Goal: Transaction & Acquisition: Purchase product/service

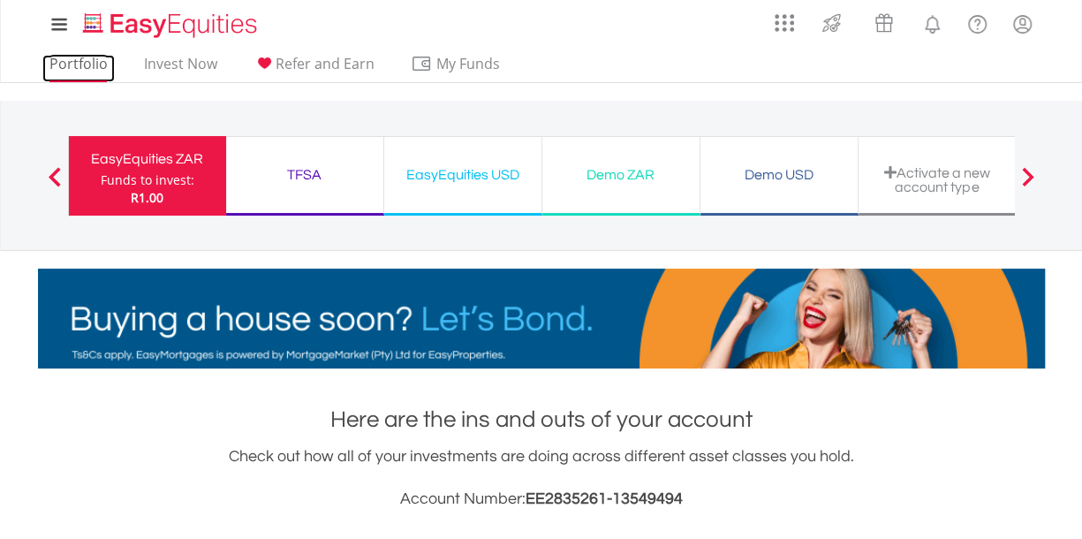
click at [79, 75] on link "Portfolio" at bounding box center [78, 68] width 72 height 27
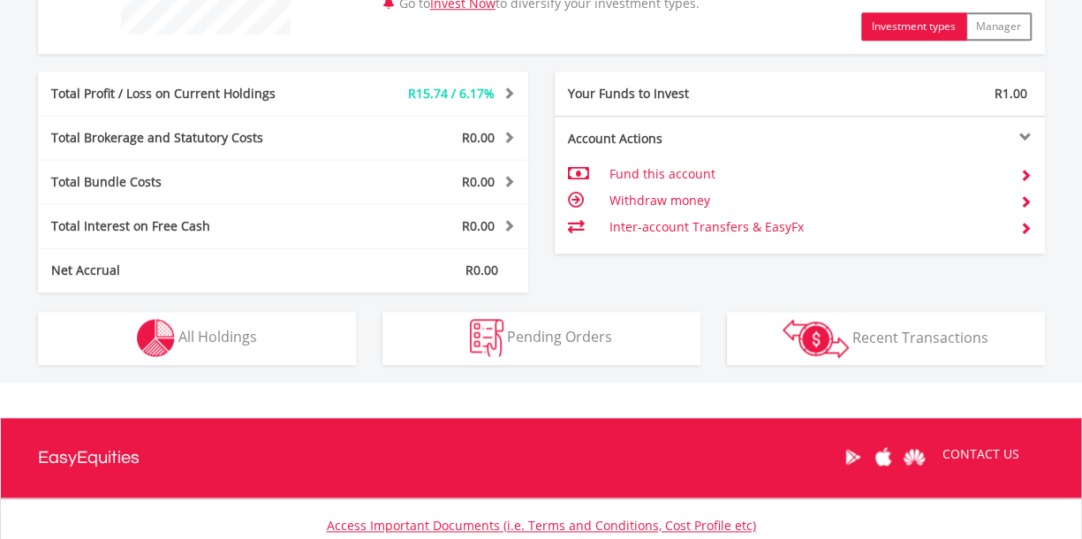
scroll to position [822, 0]
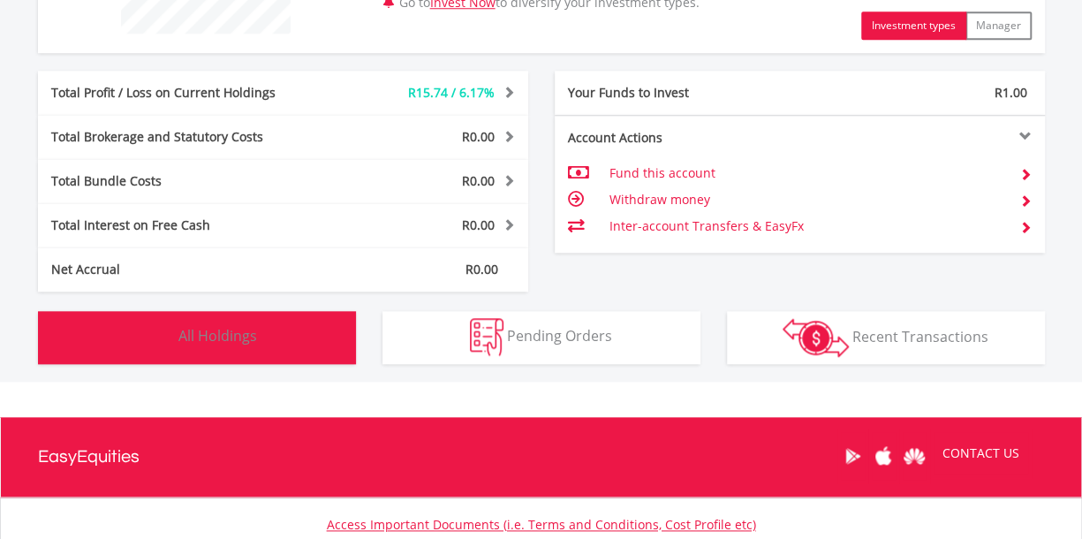
click at [285, 335] on button "Holdings All Holdings" at bounding box center [197, 337] width 318 height 53
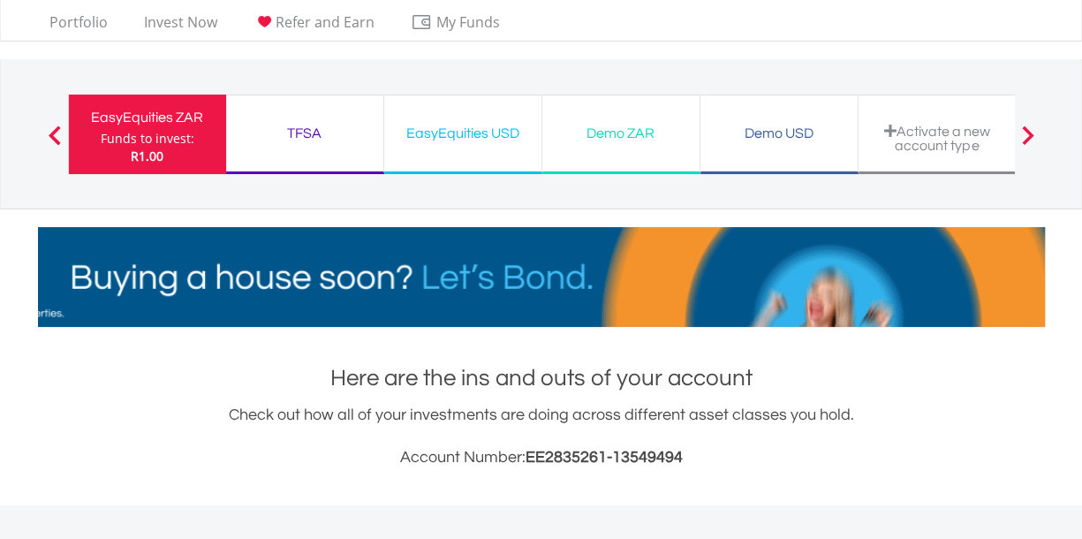
scroll to position [0, 0]
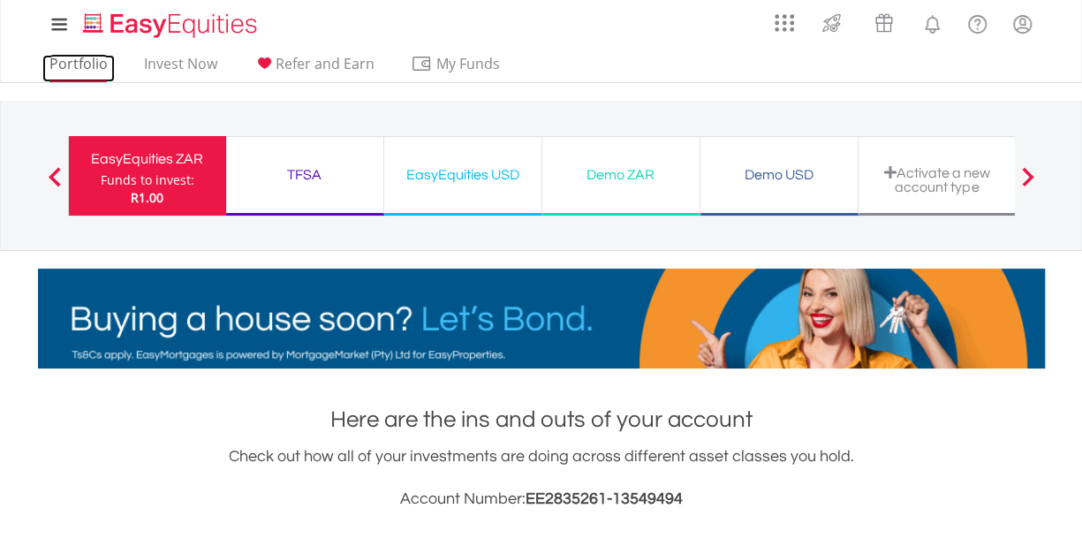
click at [68, 56] on link "Portfolio" at bounding box center [78, 68] width 72 height 27
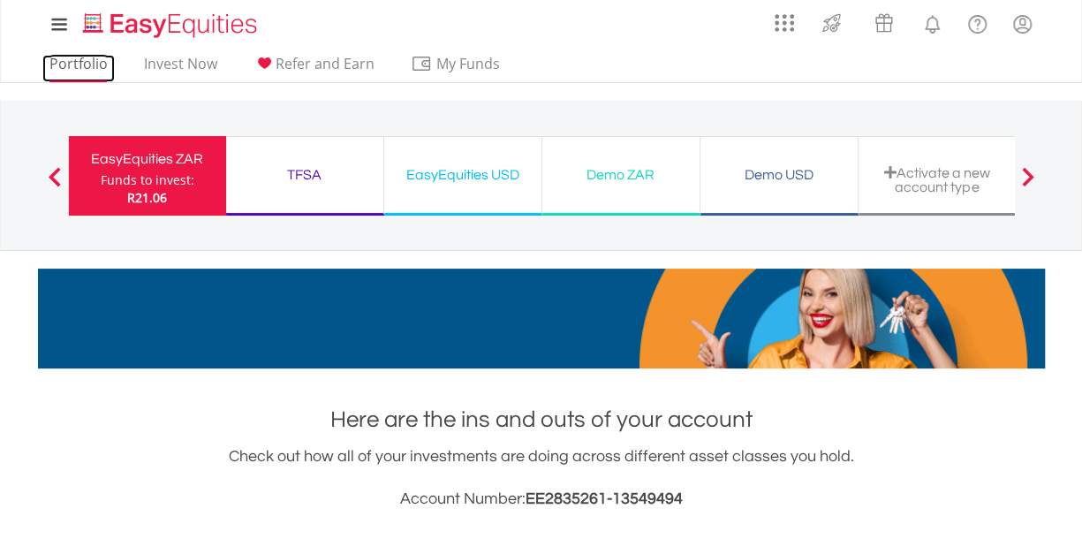
click at [71, 64] on link "Portfolio" at bounding box center [78, 68] width 72 height 27
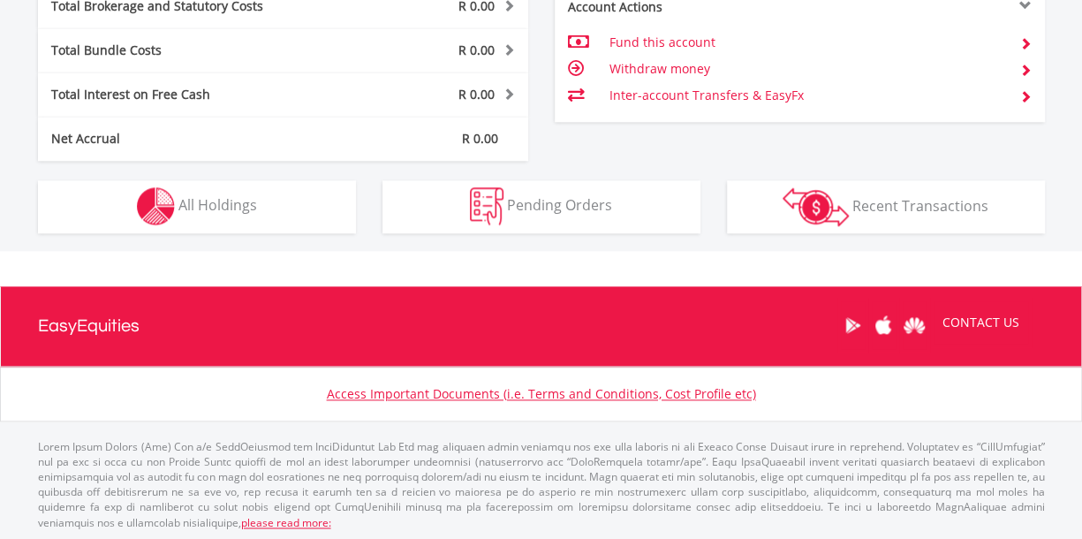
scroll to position [947, 0]
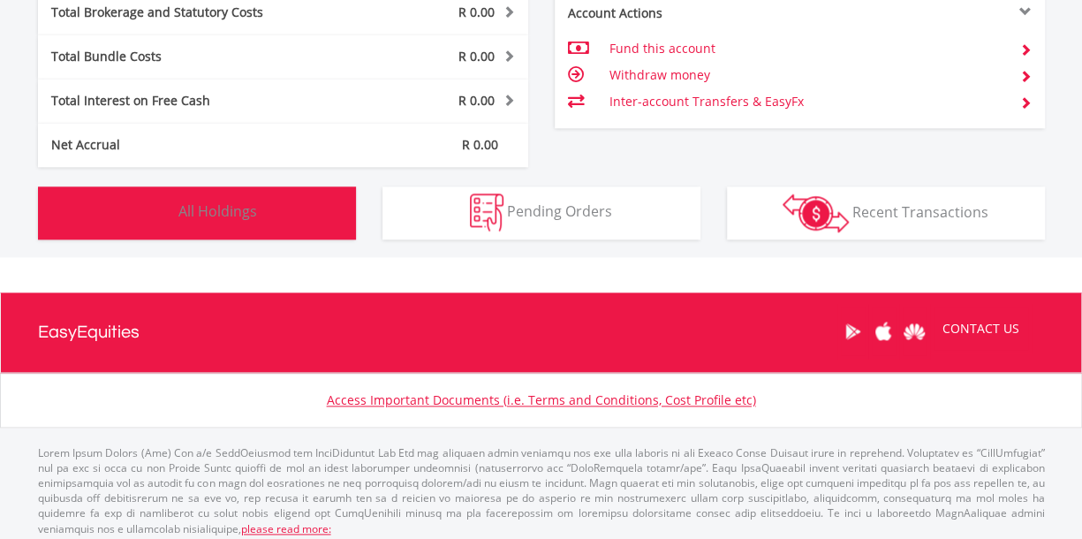
click at [274, 208] on button "Holdings All Holdings" at bounding box center [197, 212] width 318 height 53
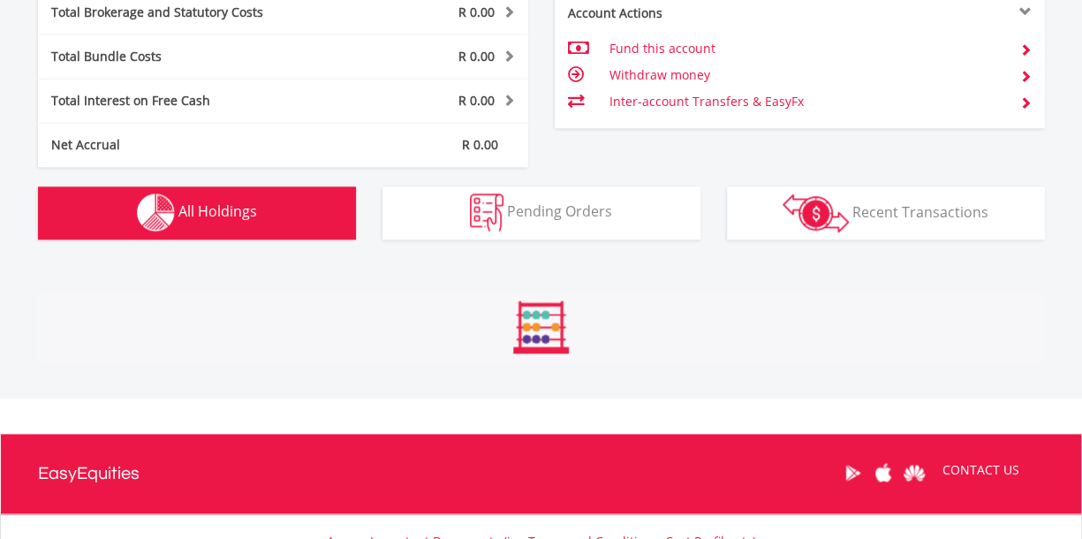
scroll to position [1237, 0]
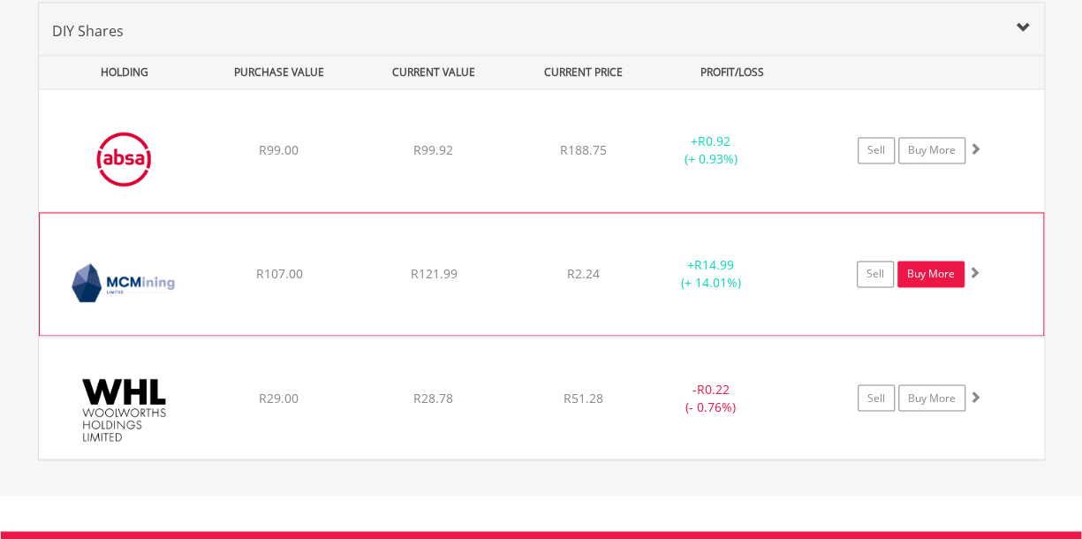
click at [939, 268] on link "Buy More" at bounding box center [930, 274] width 67 height 26
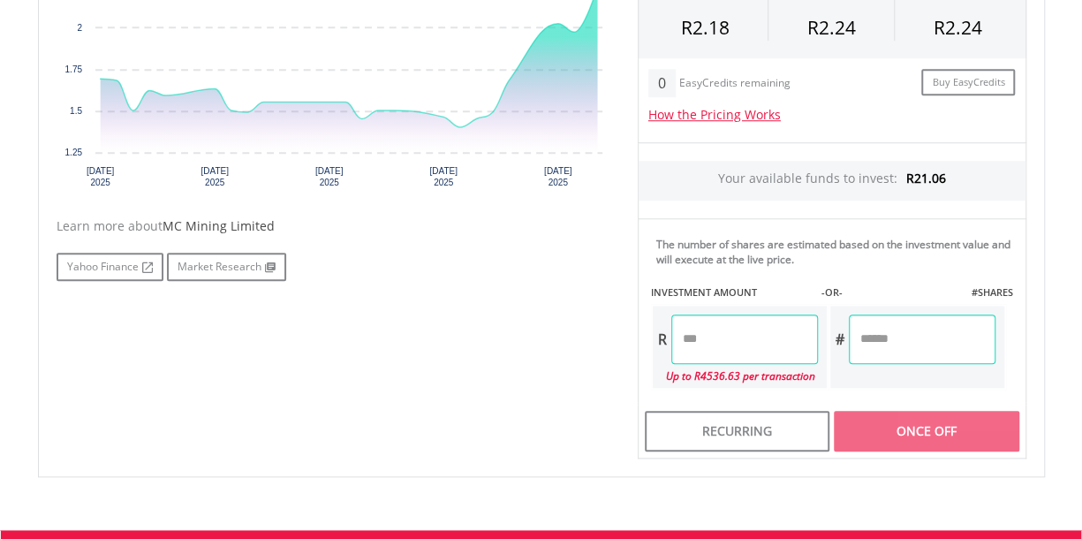
scroll to position [692, 0]
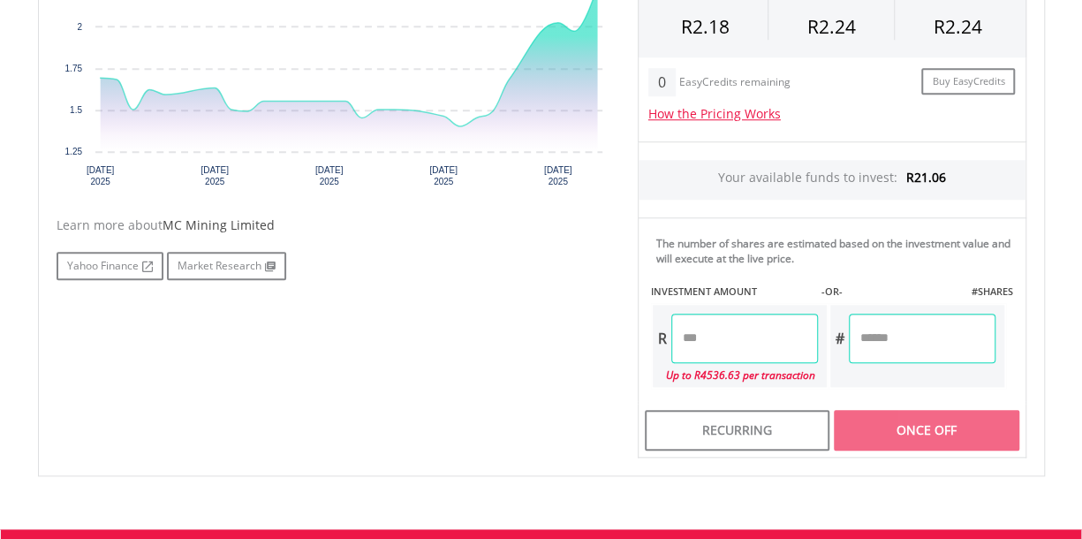
click at [751, 328] on input "number" at bounding box center [744, 337] width 147 height 49
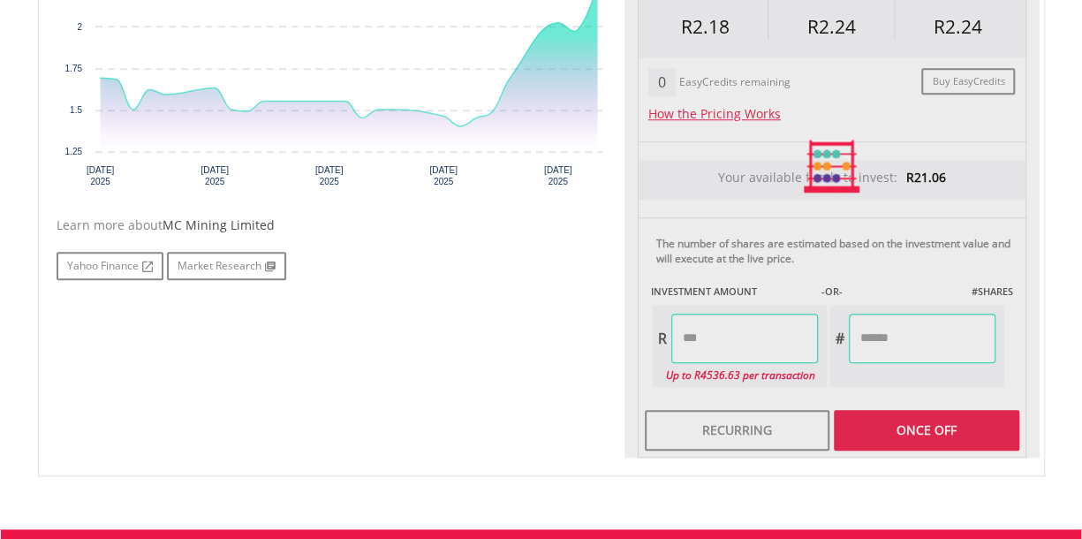
type input "*****"
type input "******"
click at [878, 341] on div "Last Updated Price: 15-min. Delay* Price Update Cost: 2 Credits Request A Price…" at bounding box center [831, 166] width 415 height 583
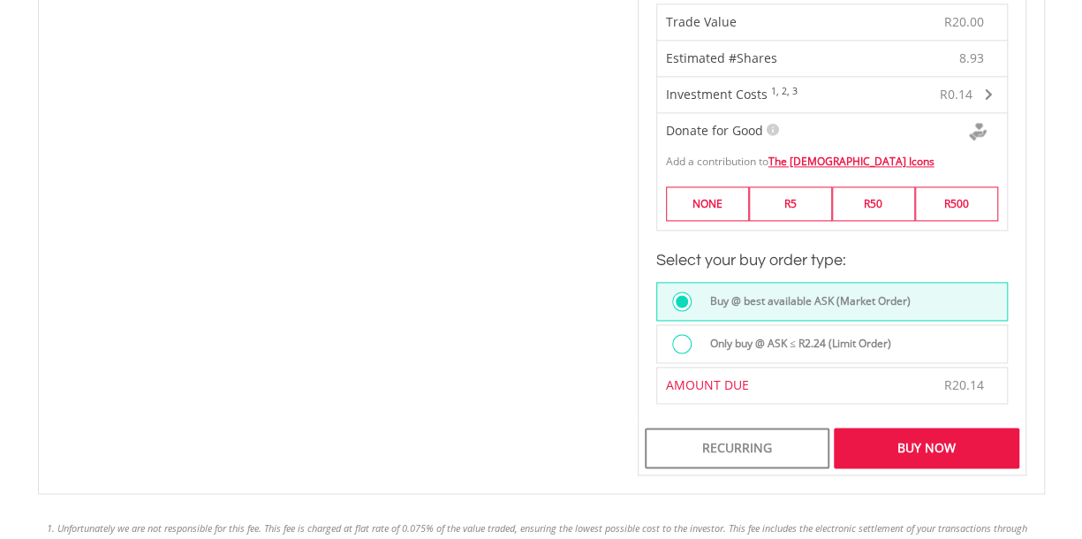
scroll to position [1114, 0]
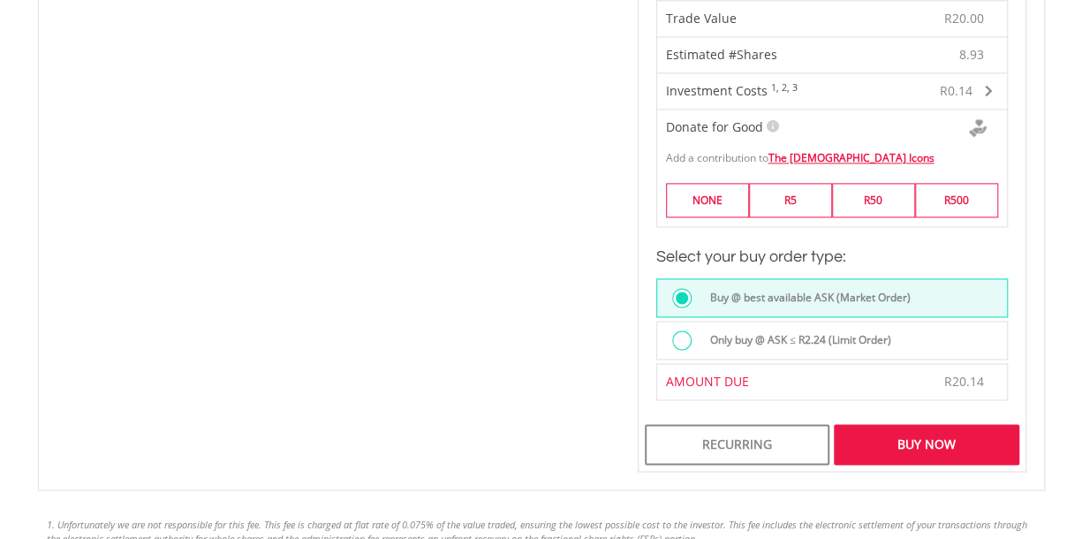
click at [918, 434] on div "Buy Now" at bounding box center [926, 444] width 185 height 41
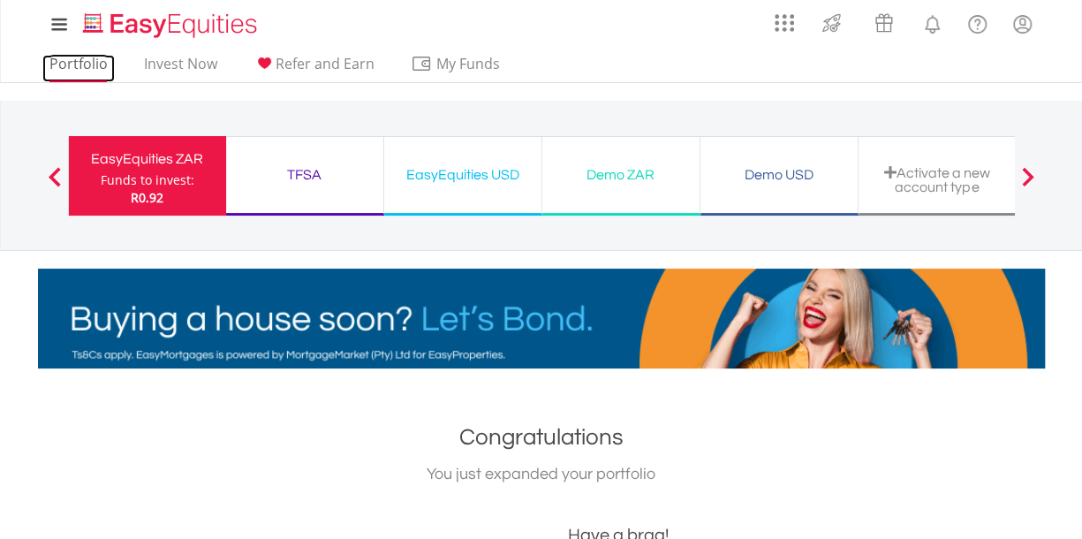
click at [79, 66] on link "Portfolio" at bounding box center [78, 68] width 72 height 27
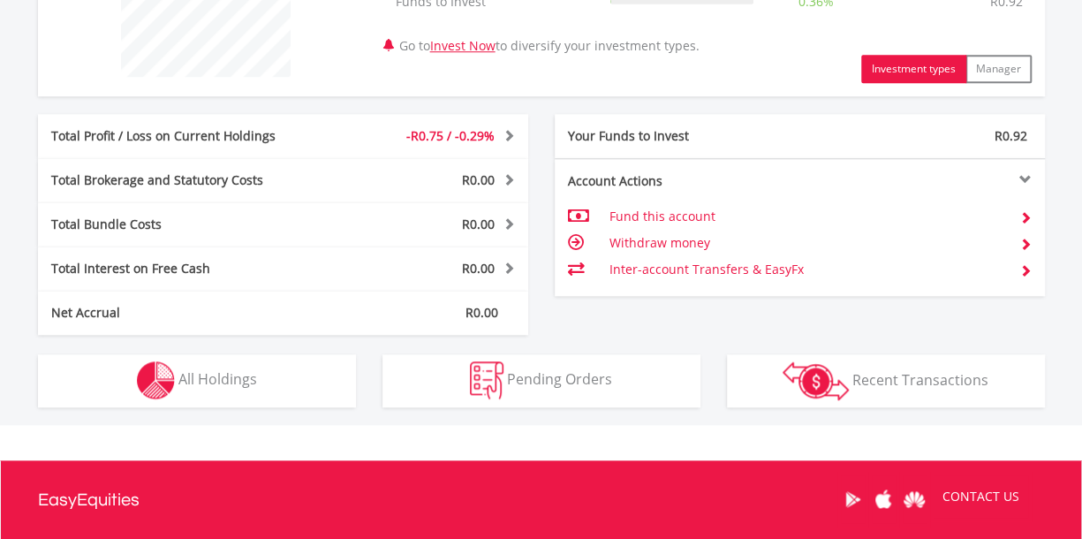
scroll to position [780, 0]
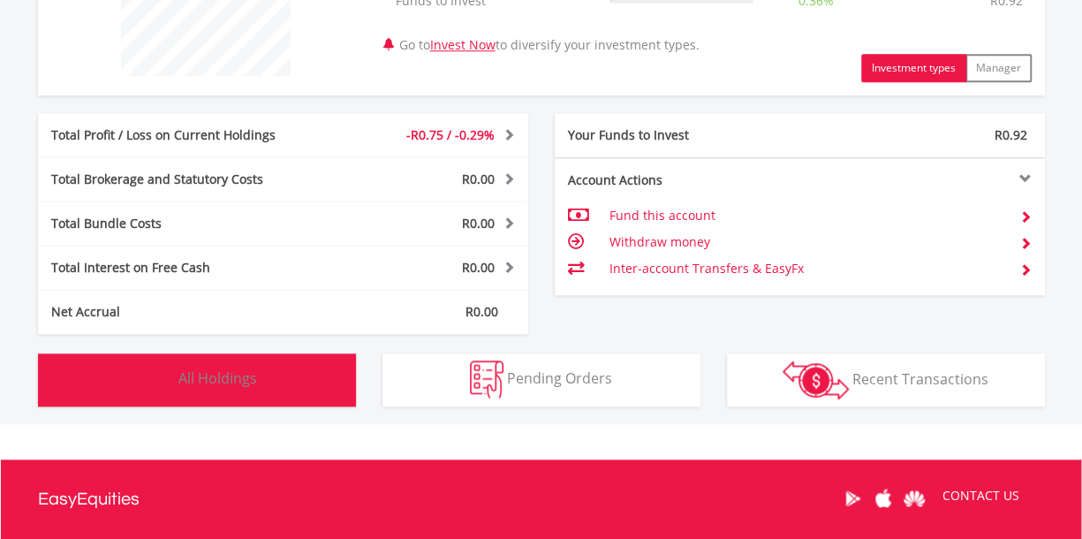
click at [305, 395] on button "Holdings All Holdings" at bounding box center [197, 379] width 318 height 53
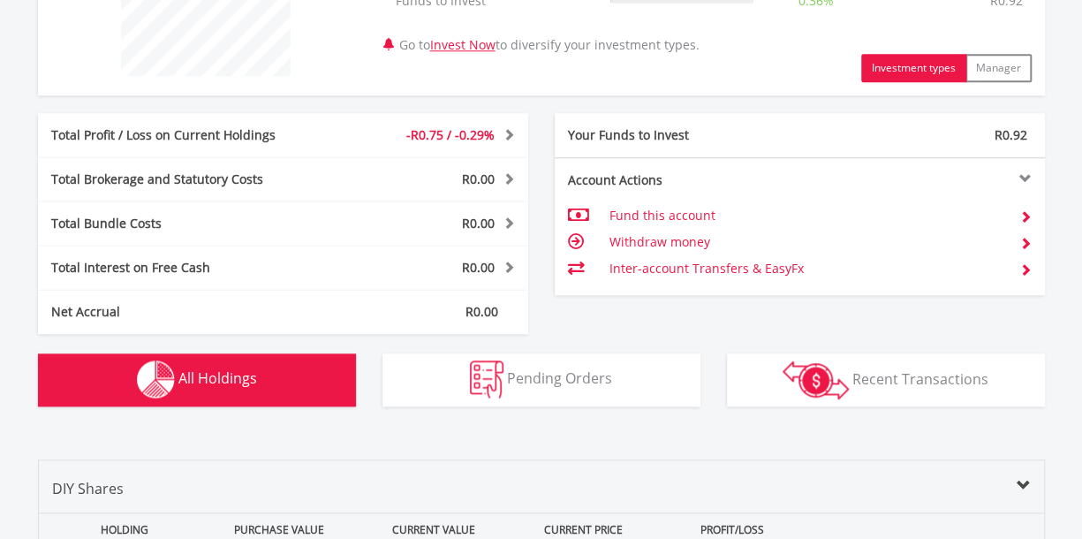
scroll to position [1237, 0]
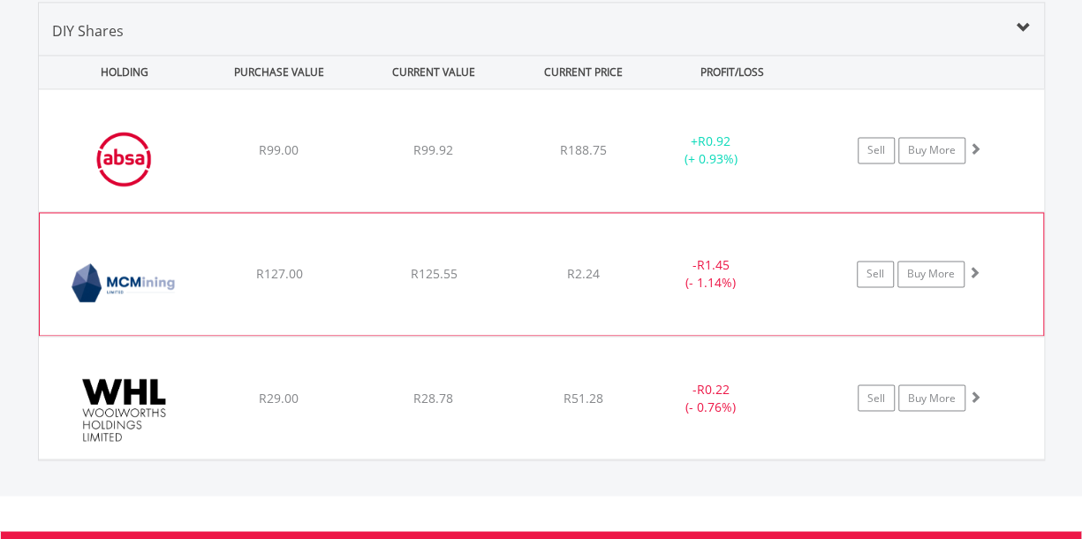
click at [976, 268] on span at bounding box center [974, 272] width 12 height 12
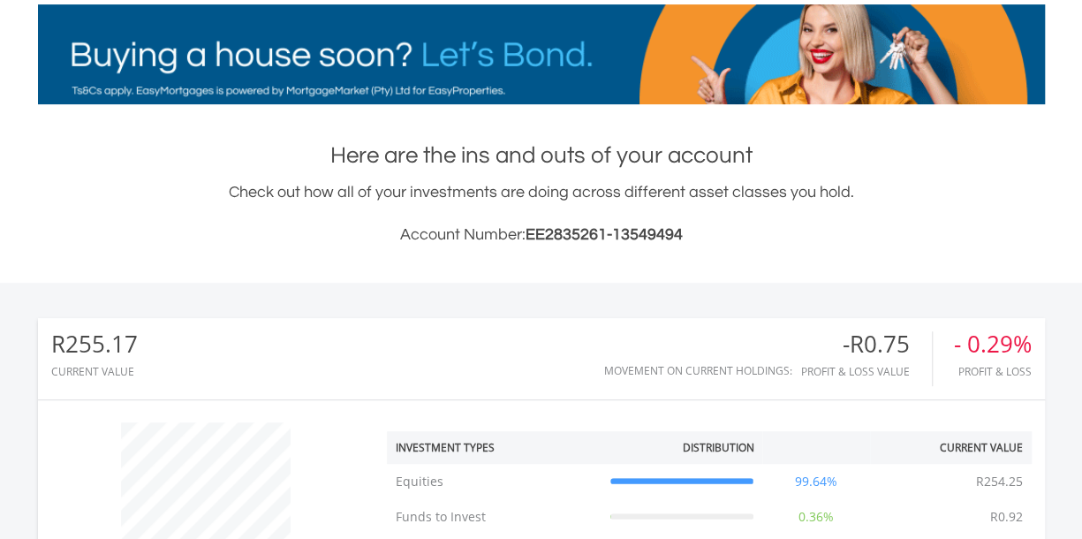
scroll to position [0, 0]
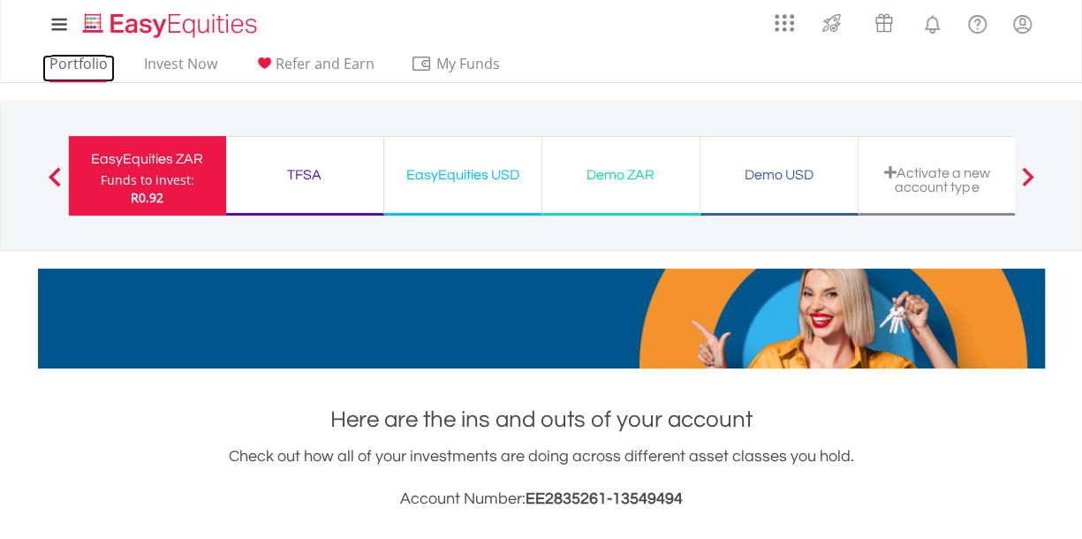
click at [79, 64] on link "Portfolio" at bounding box center [78, 68] width 72 height 27
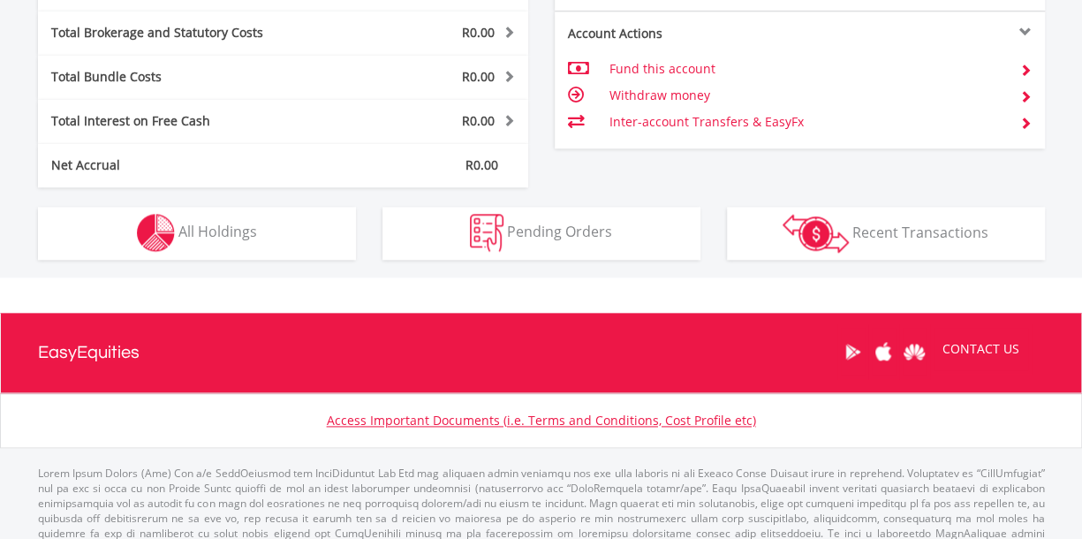
scroll to position [170, 336]
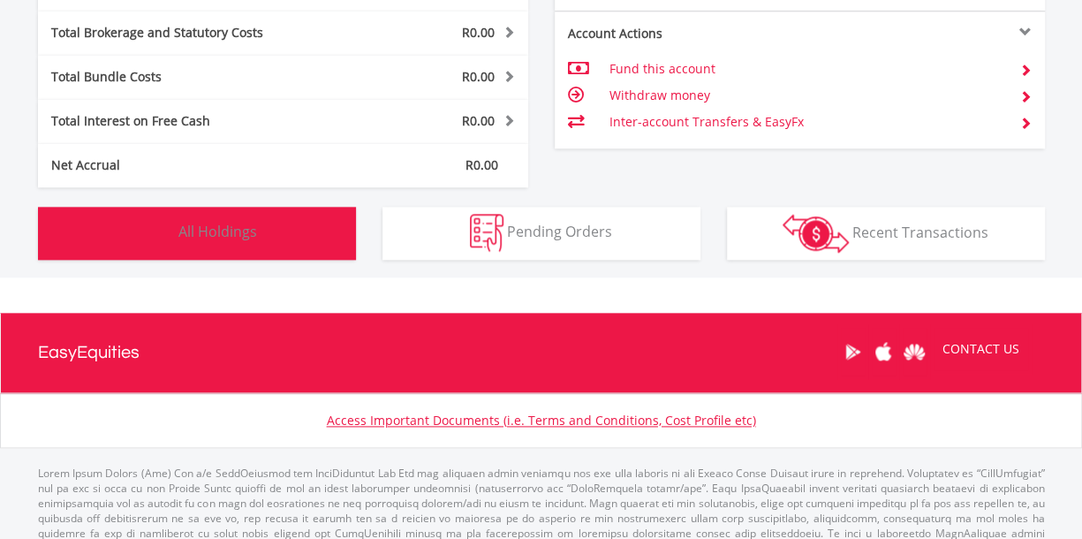
click at [257, 239] on button "Holdings All Holdings" at bounding box center [197, 233] width 318 height 53
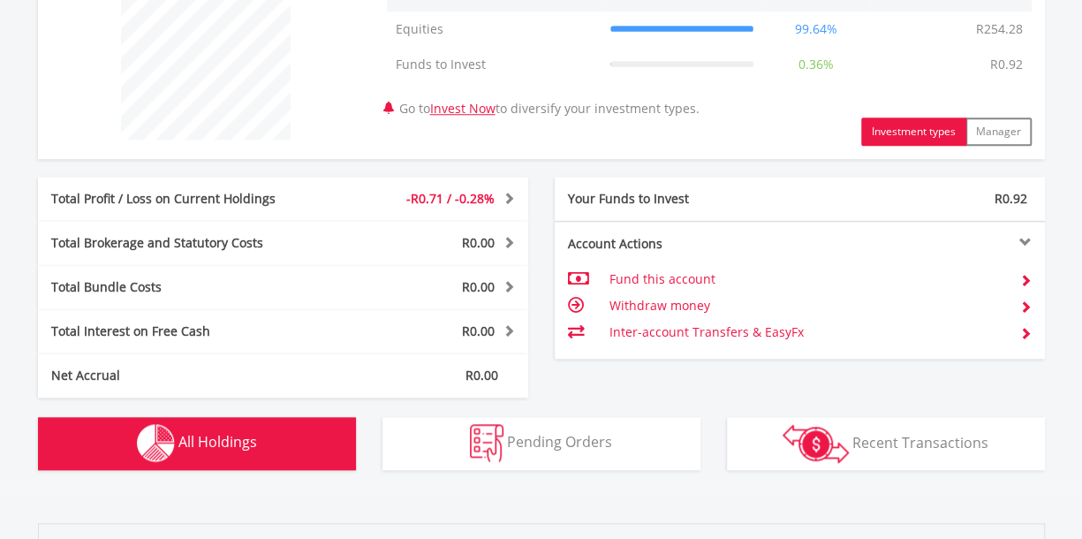
scroll to position [0, 0]
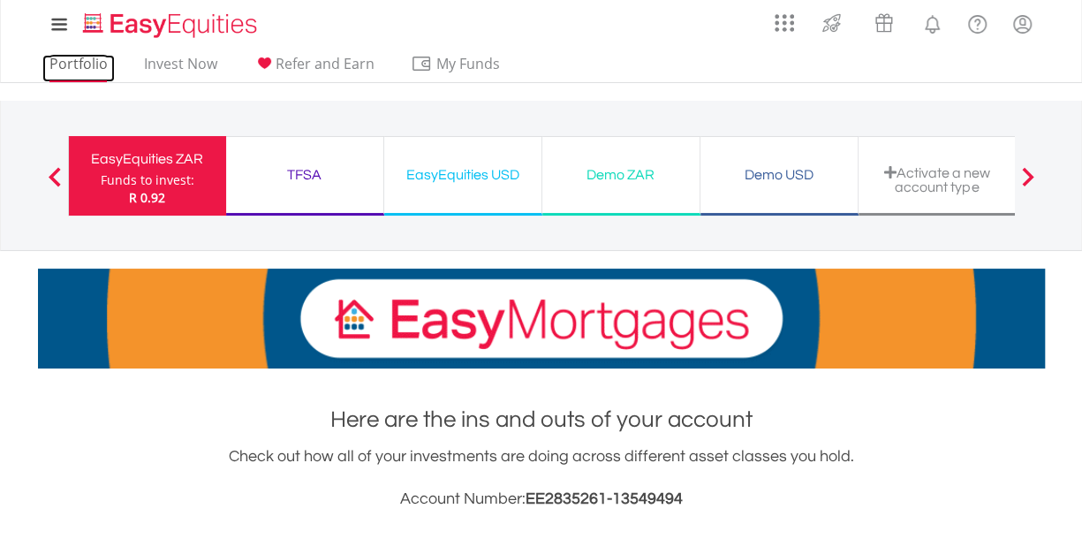
click at [77, 61] on link "Portfolio" at bounding box center [78, 68] width 72 height 27
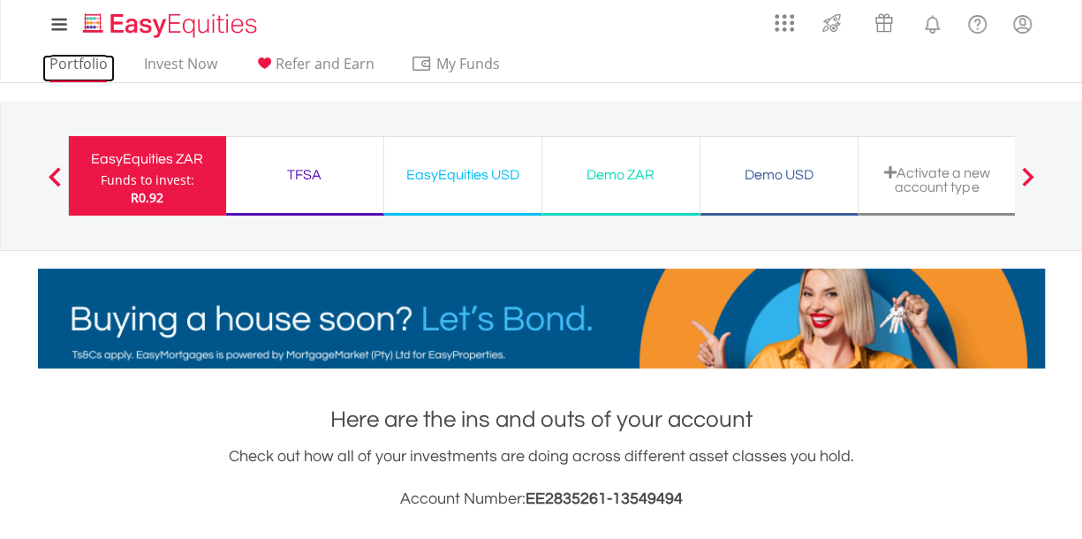
click at [86, 60] on link "Portfolio" at bounding box center [78, 68] width 72 height 27
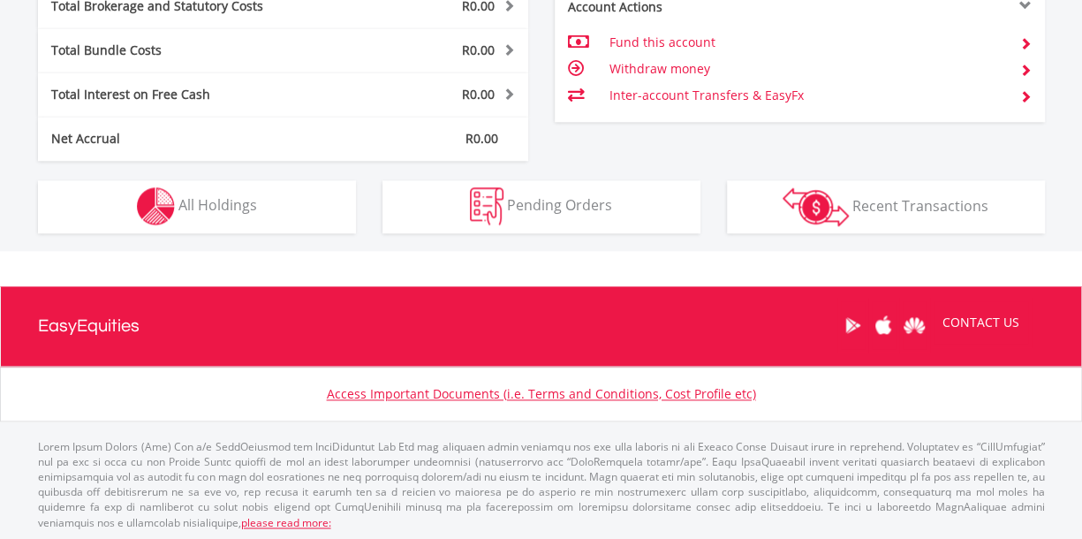
scroll to position [170, 336]
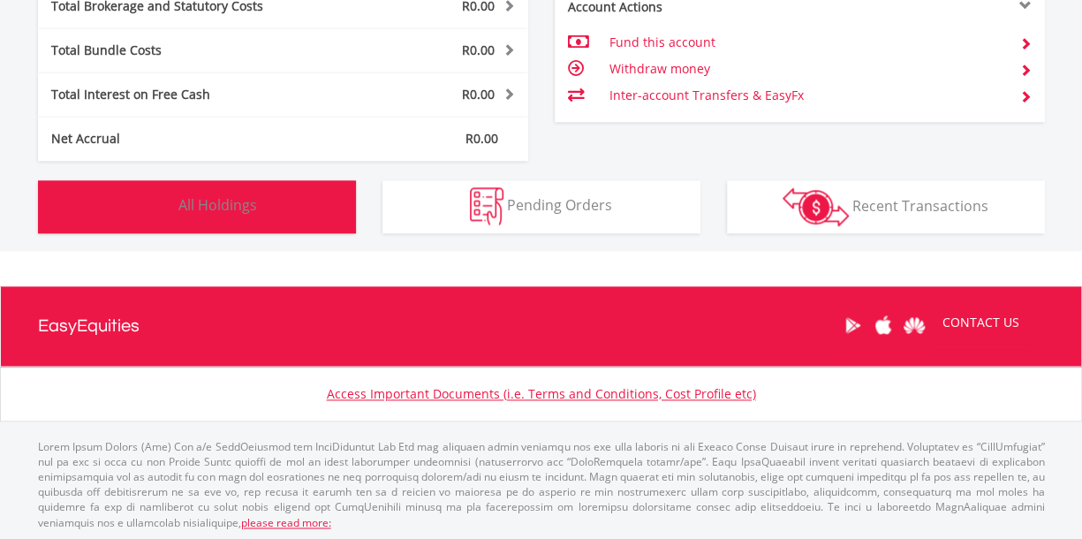
click at [308, 215] on button "Holdings All Holdings" at bounding box center [197, 206] width 318 height 53
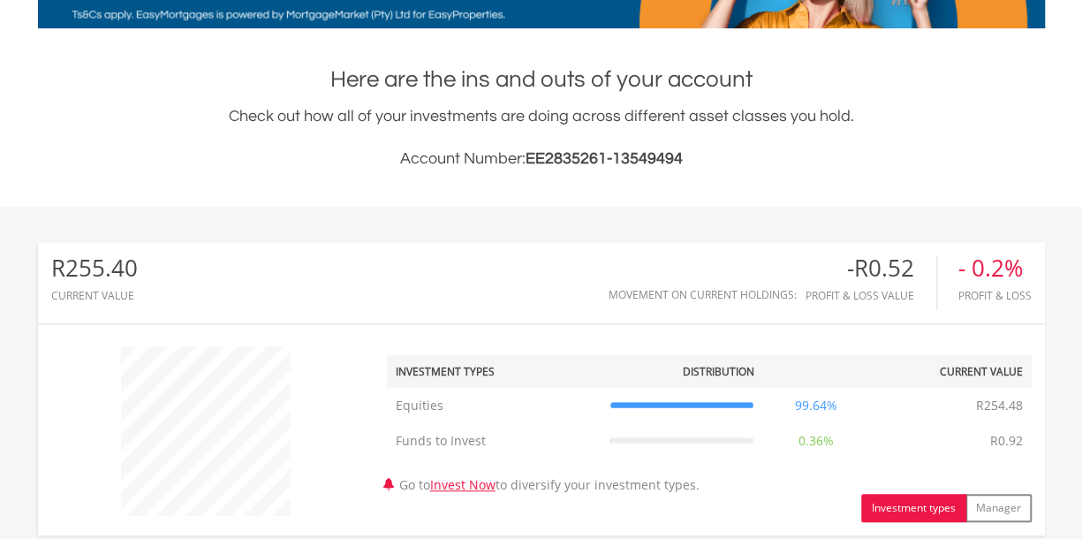
scroll to position [0, 0]
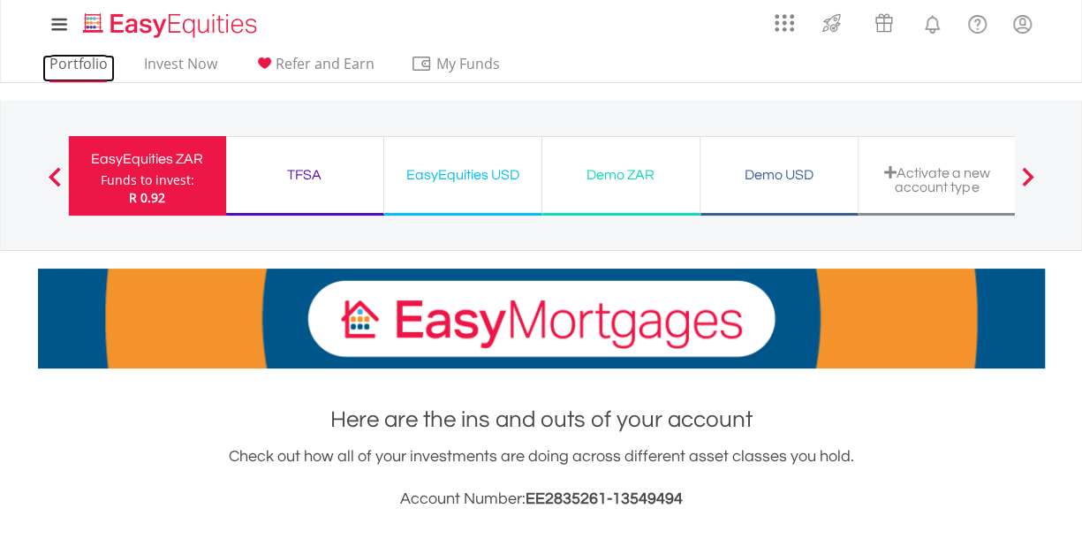
click at [60, 66] on link "Portfolio" at bounding box center [78, 68] width 72 height 27
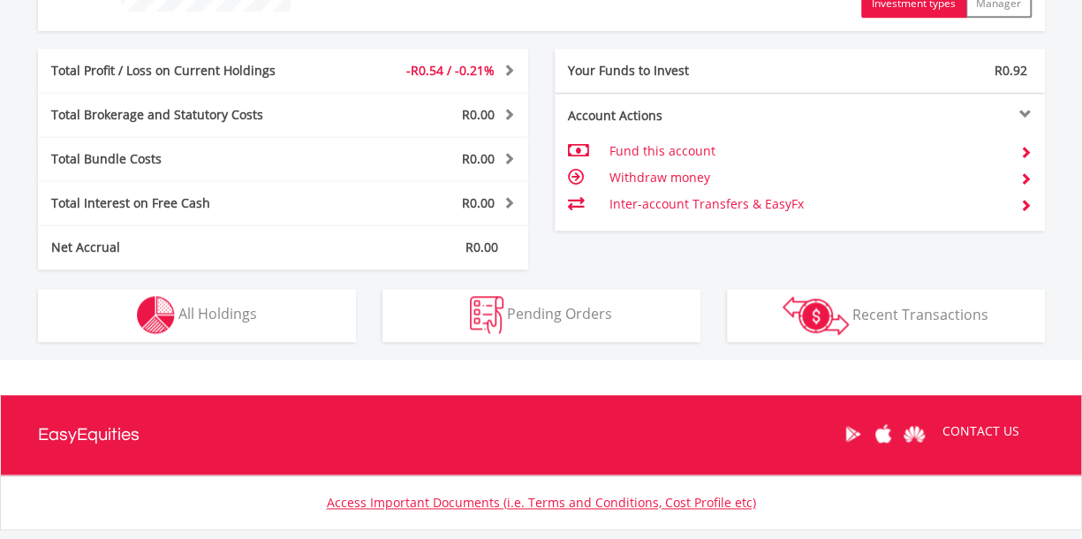
scroll to position [953, 0]
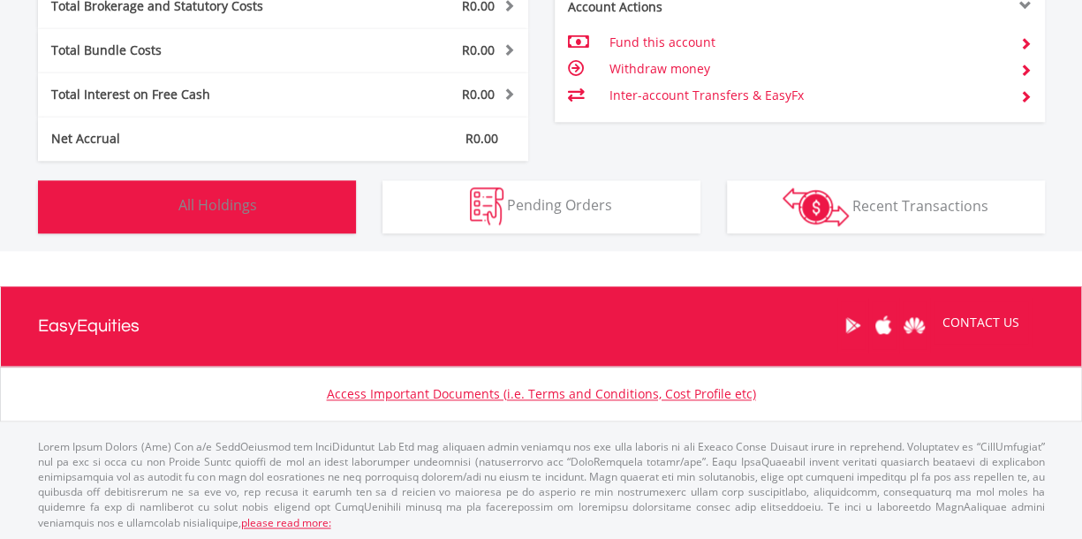
click at [154, 193] on img "button" at bounding box center [156, 206] width 38 height 38
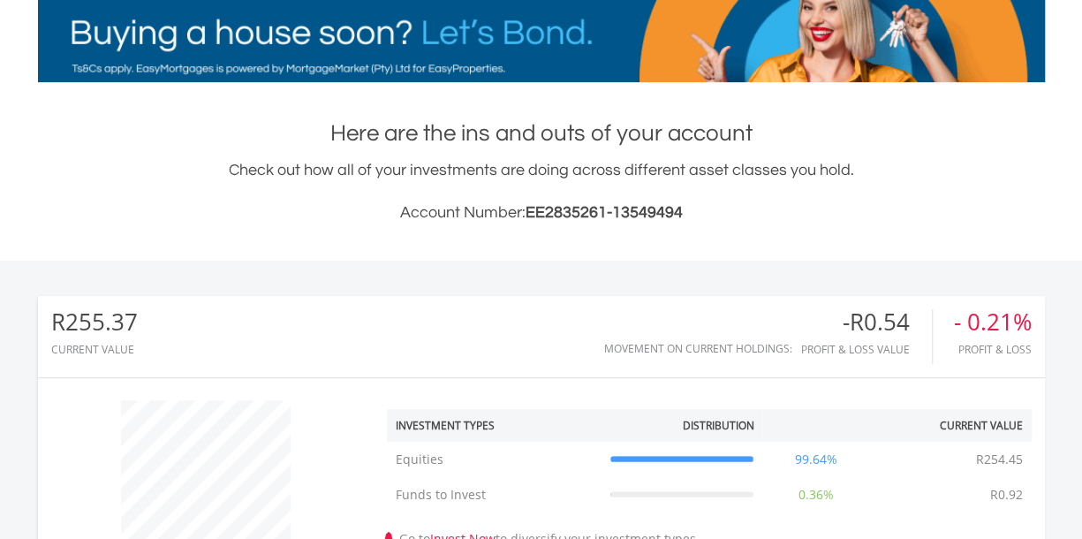
scroll to position [0, 0]
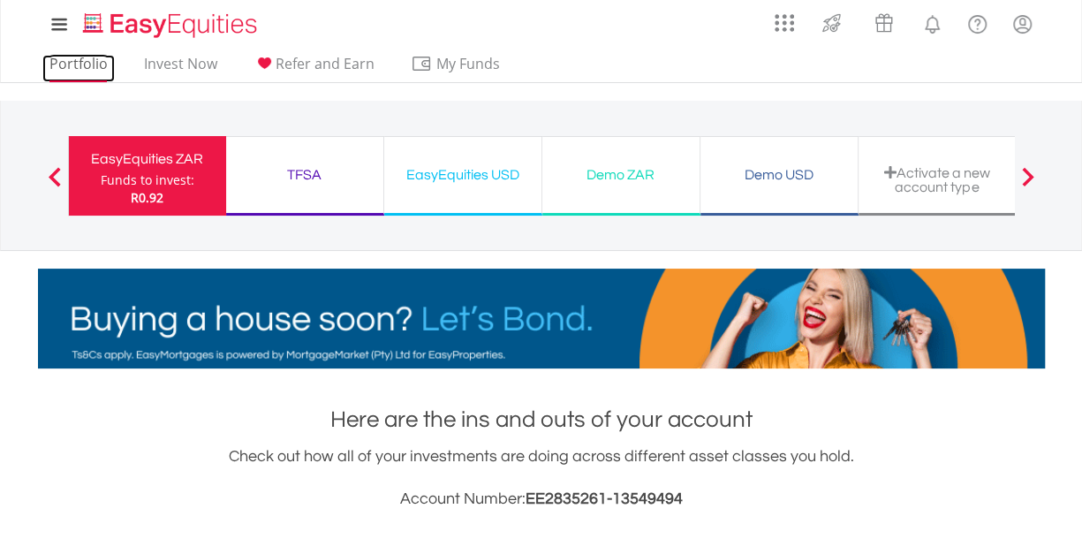
click at [92, 59] on link "Portfolio" at bounding box center [78, 68] width 72 height 27
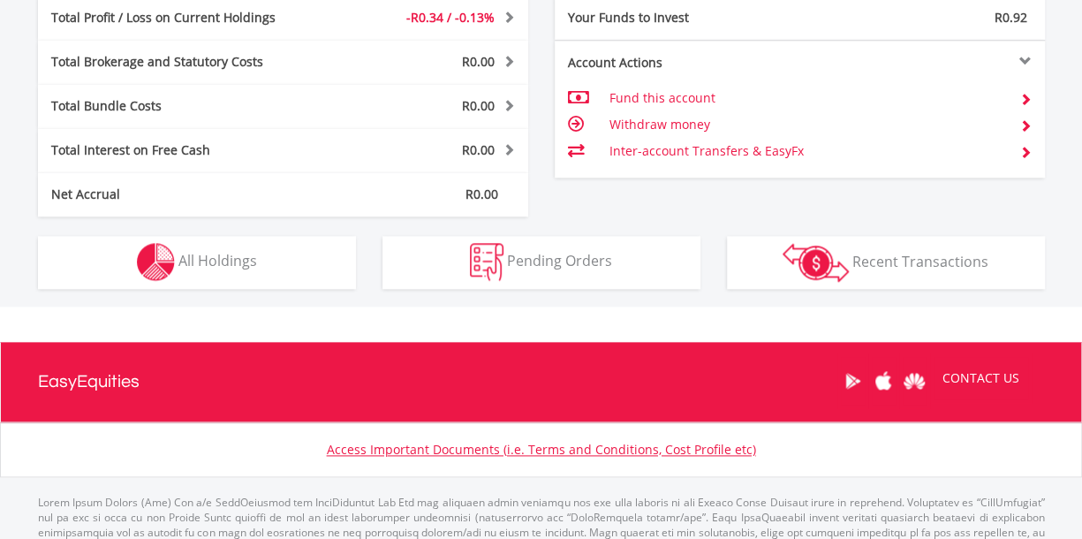
scroll to position [900, 0]
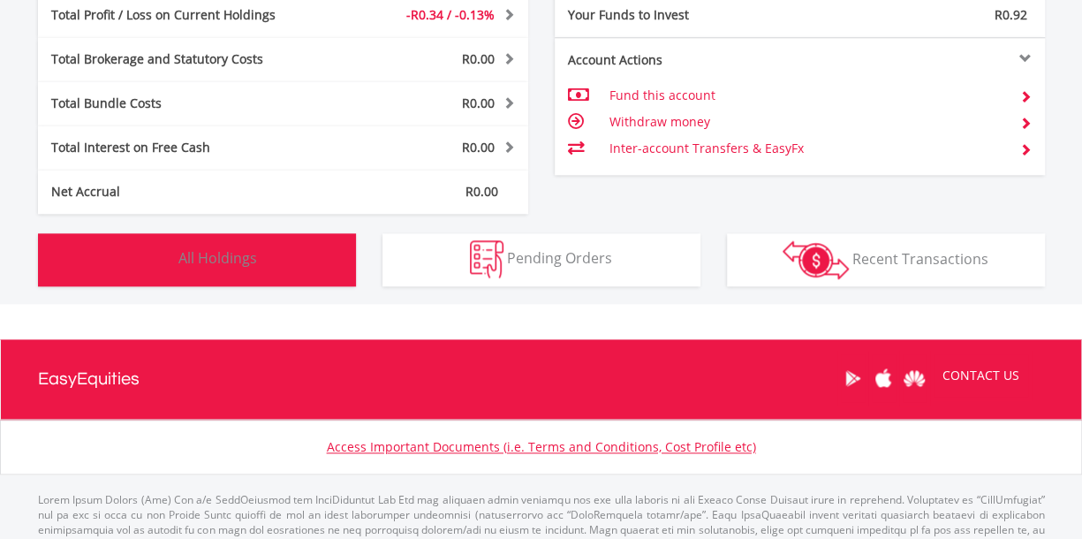
click at [287, 261] on button "Holdings All Holdings" at bounding box center [197, 259] width 318 height 53
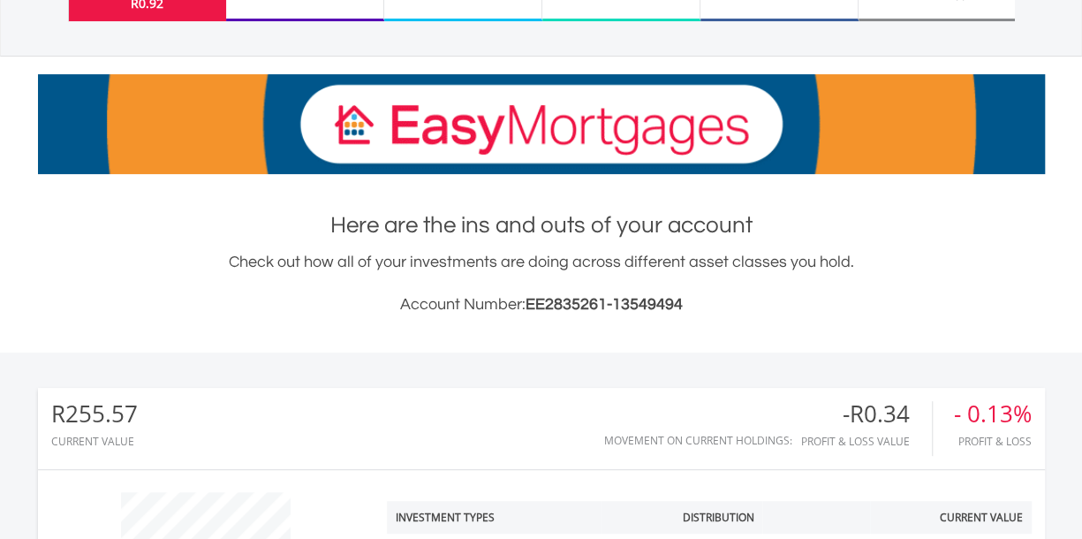
scroll to position [0, 0]
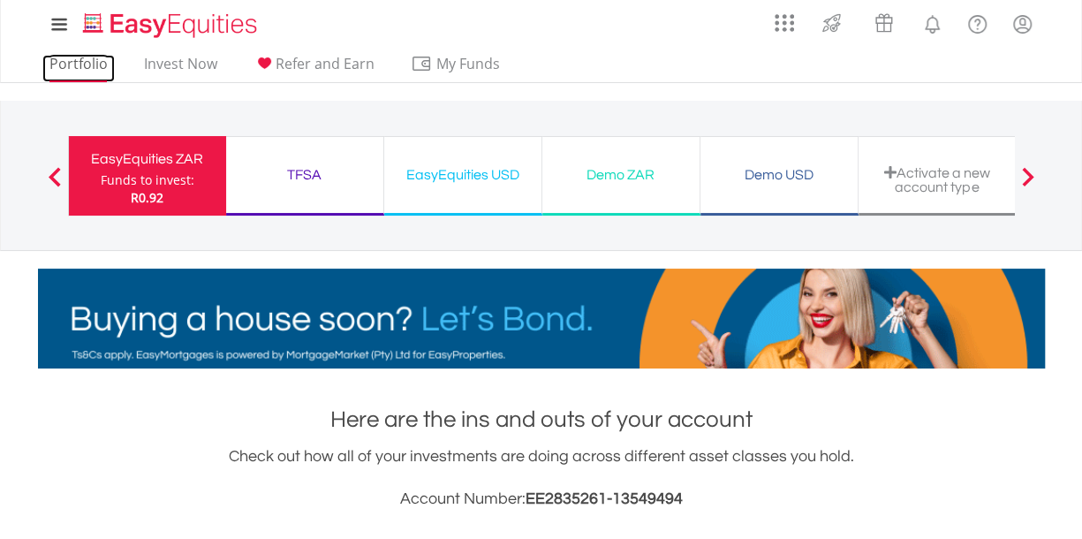
click at [87, 64] on link "Portfolio" at bounding box center [78, 68] width 72 height 27
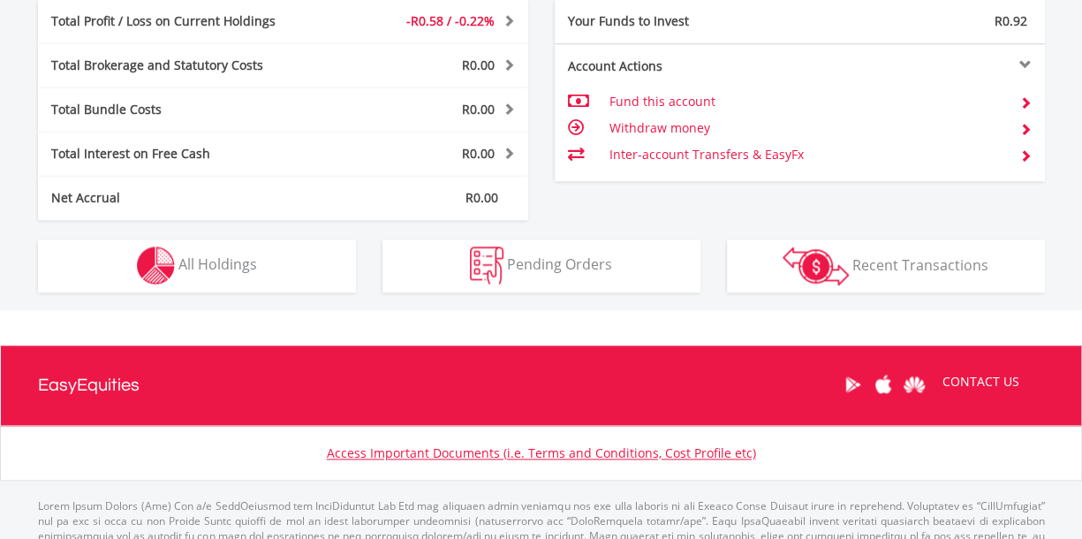
scroll to position [895, 0]
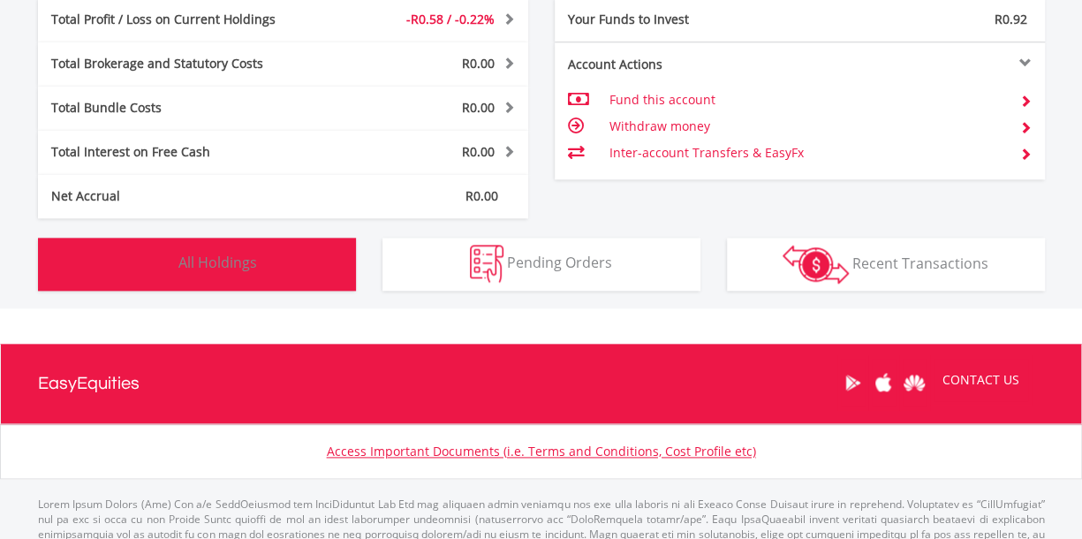
click at [181, 270] on span "All Holdings" at bounding box center [217, 262] width 79 height 19
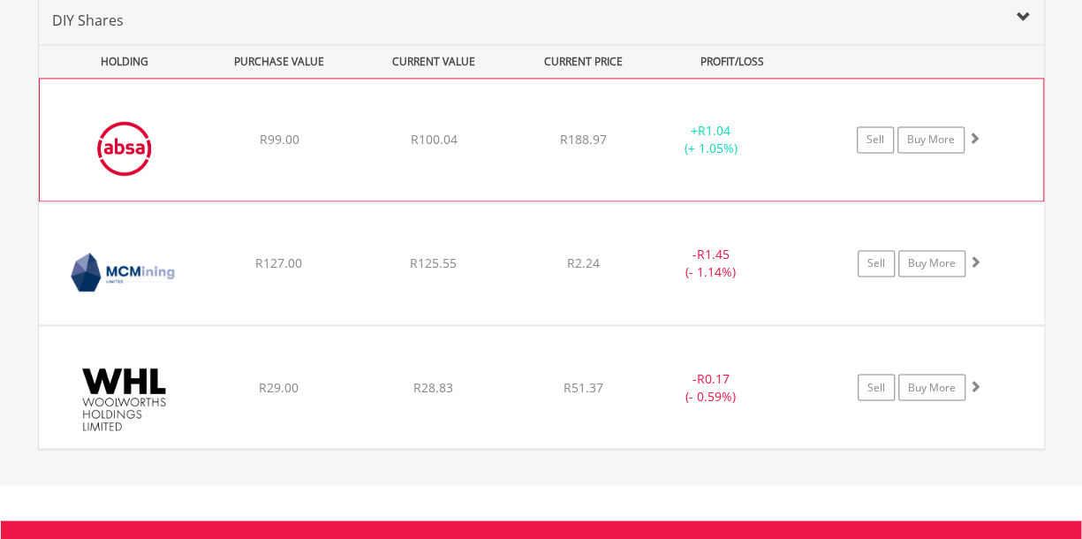
scroll to position [1261, 0]
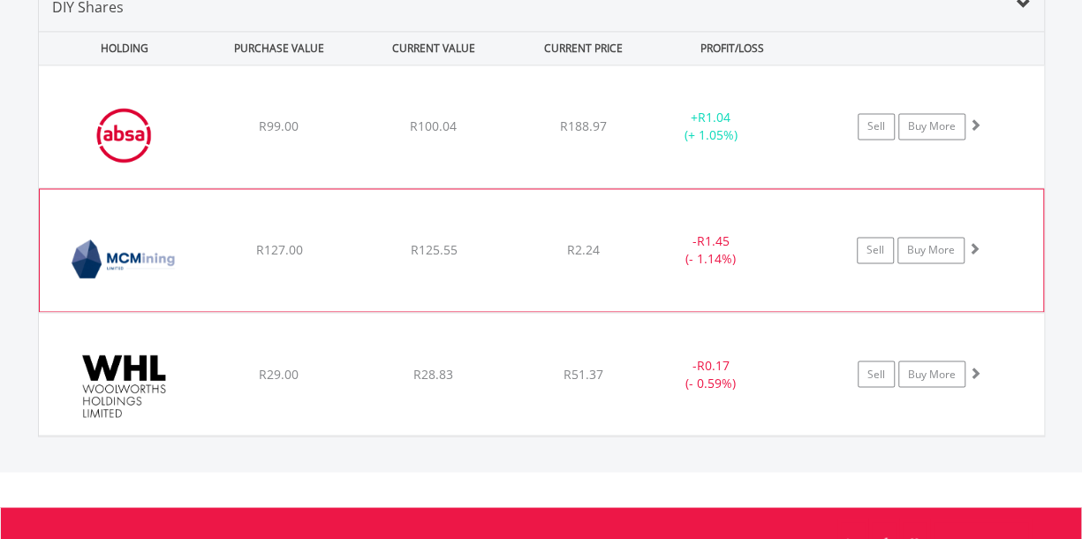
click at [974, 242] on span at bounding box center [974, 248] width 12 height 12
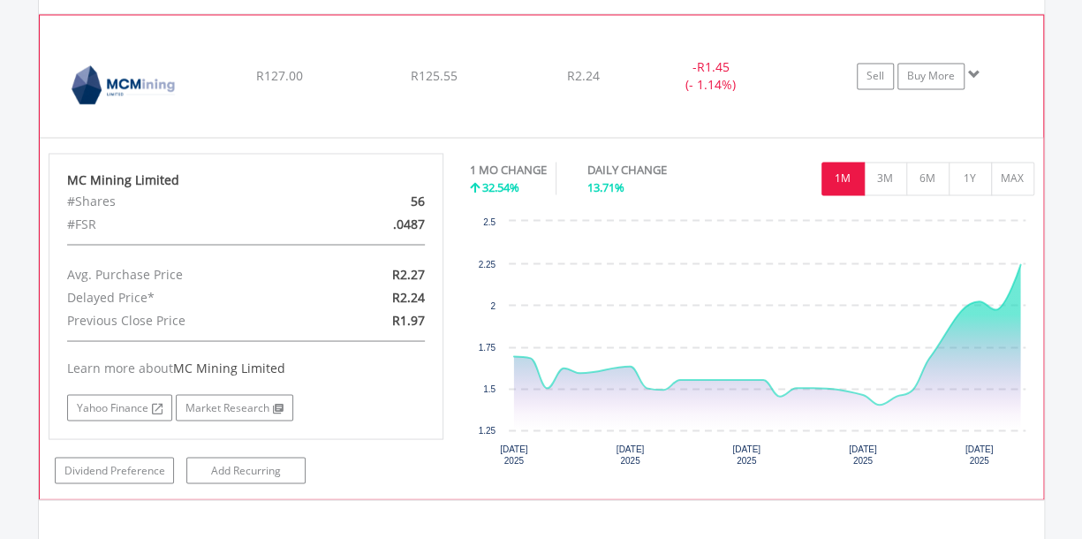
scroll to position [1431, 0]
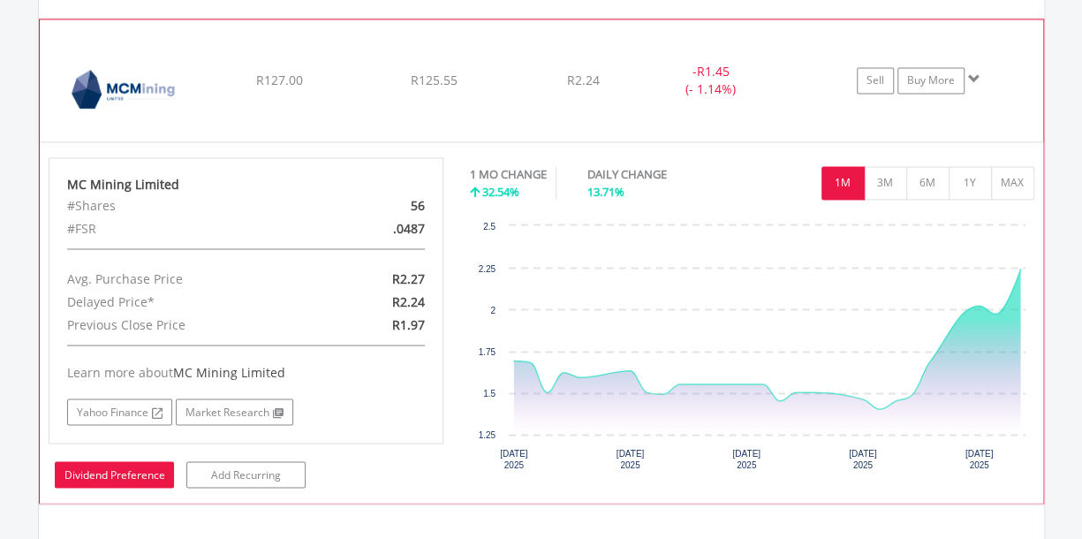
click at [137, 465] on link "Dividend Preference" at bounding box center [114, 474] width 119 height 26
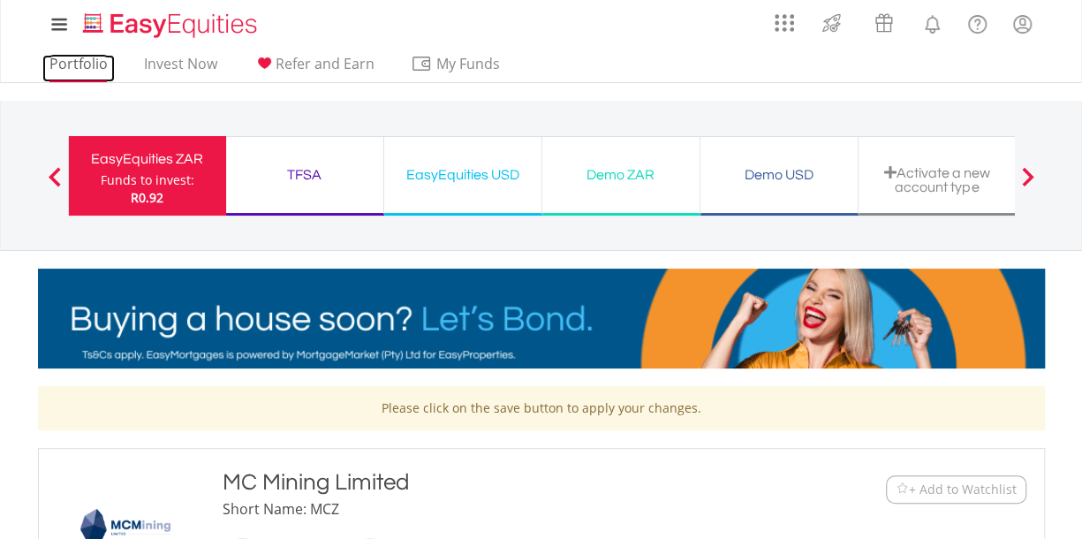
click at [89, 70] on link "Portfolio" at bounding box center [78, 68] width 72 height 27
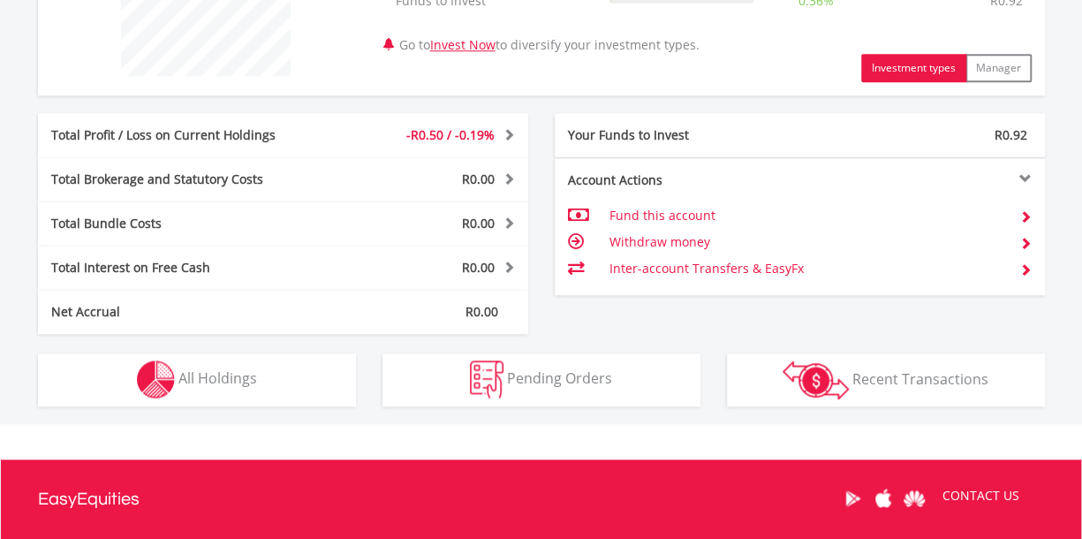
scroll to position [782, 0]
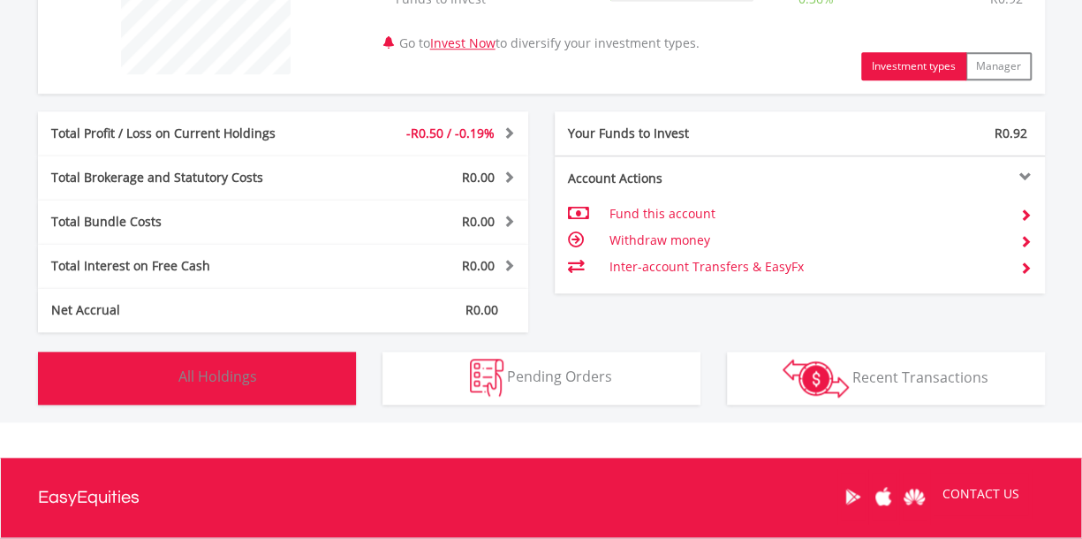
click at [215, 356] on button "Holdings All Holdings" at bounding box center [197, 377] width 318 height 53
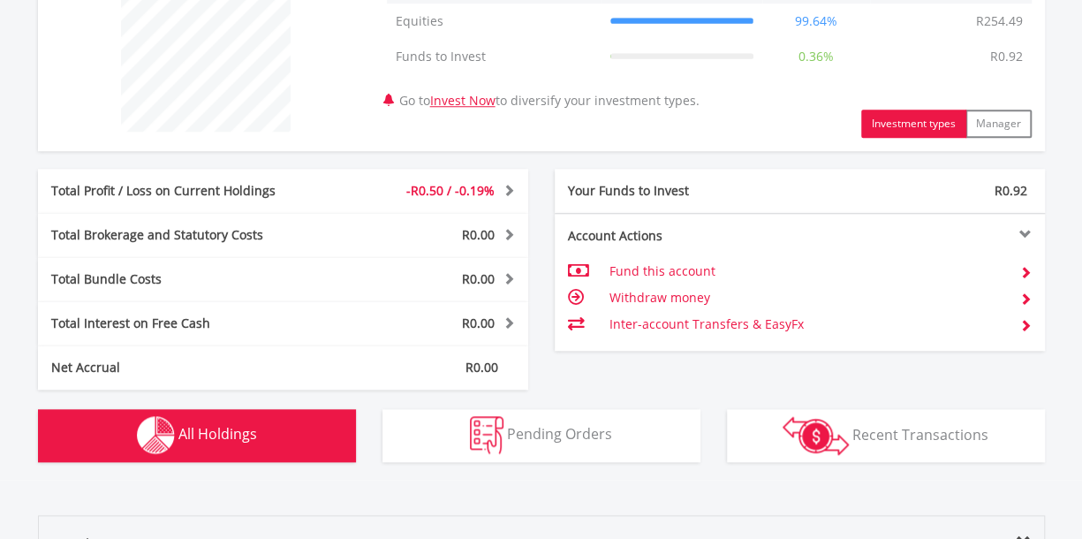
scroll to position [725, 0]
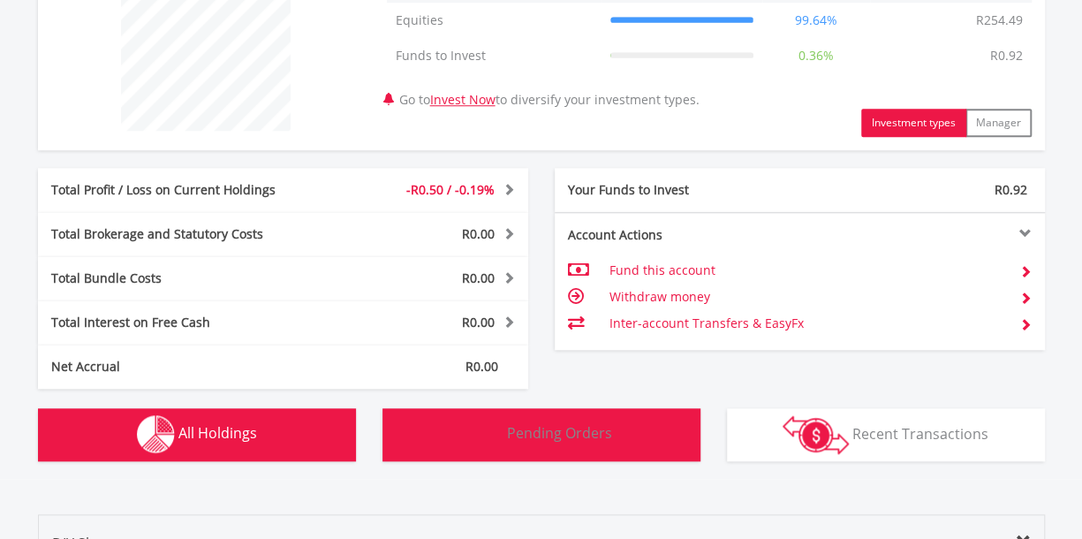
click at [514, 437] on span "Pending Orders" at bounding box center [559, 432] width 105 height 19
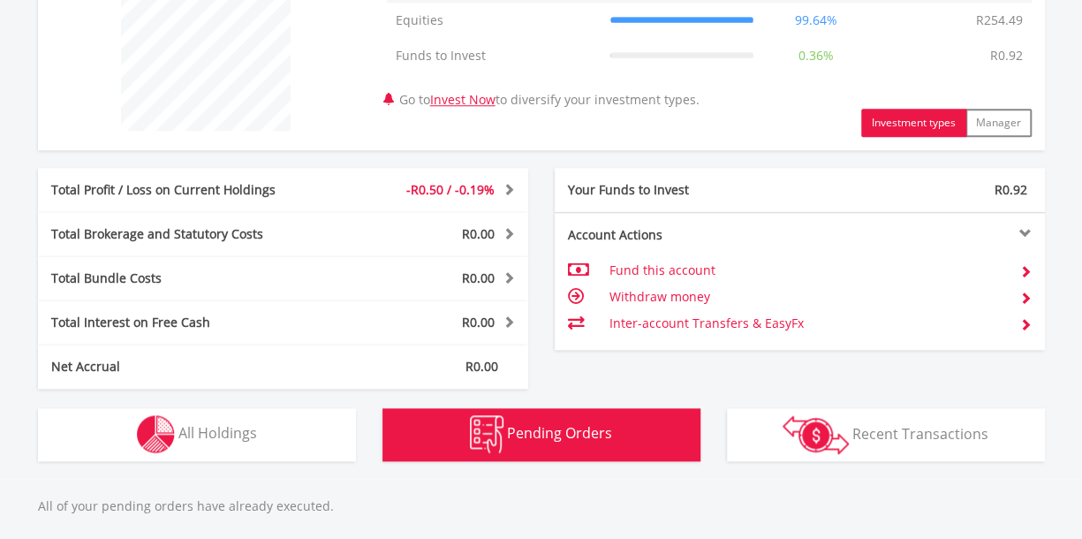
scroll to position [1051, 0]
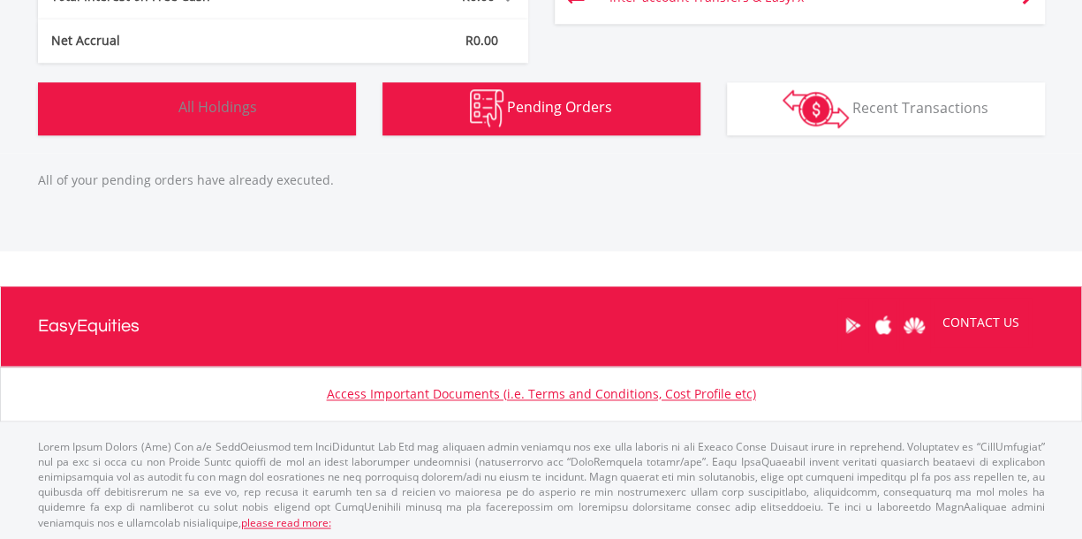
click at [259, 126] on button "Holdings All Holdings" at bounding box center [197, 108] width 318 height 53
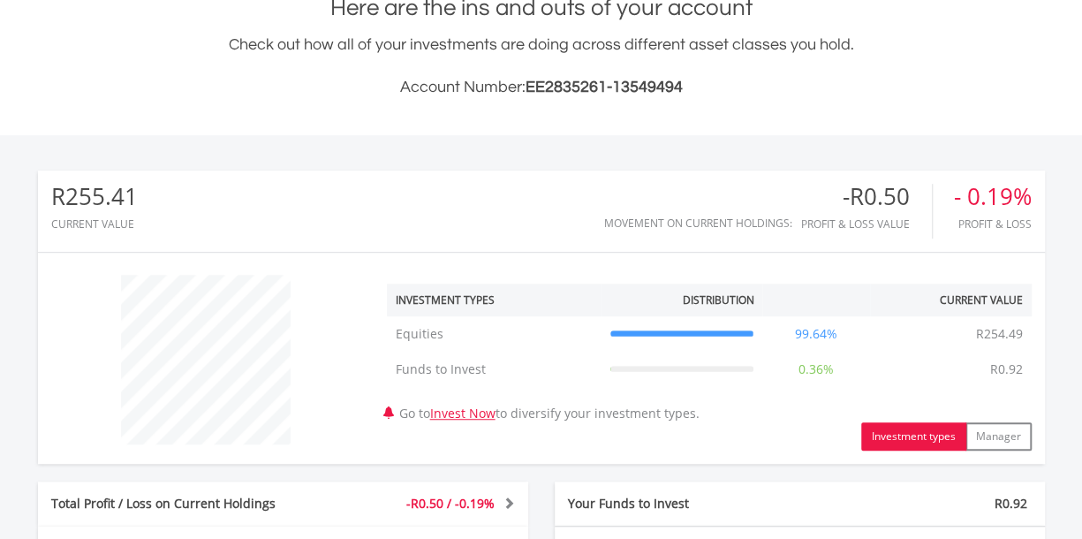
scroll to position [0, 0]
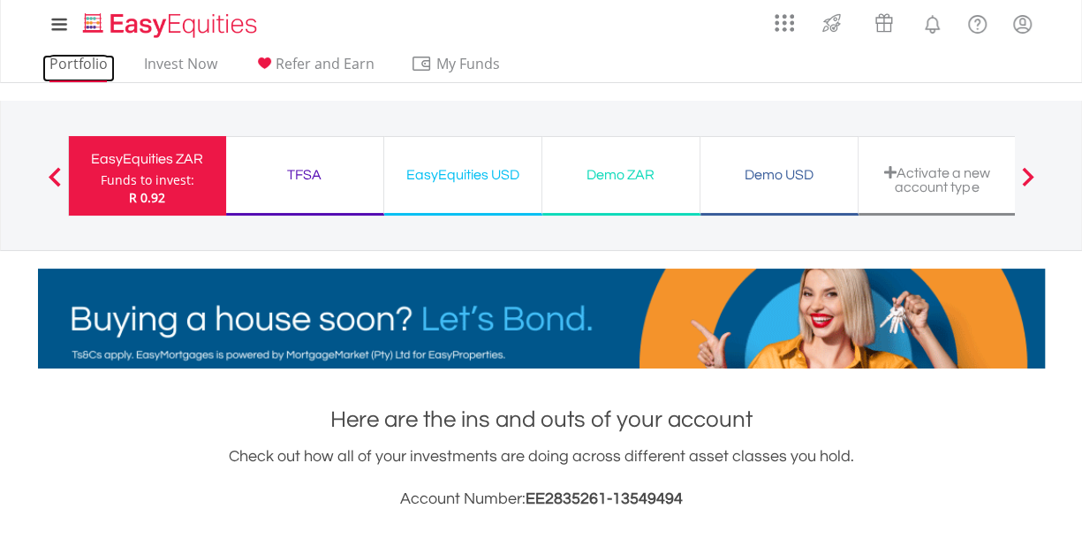
click at [104, 70] on link "Portfolio" at bounding box center [78, 68] width 72 height 27
